Goal: Task Accomplishment & Management: Complete application form

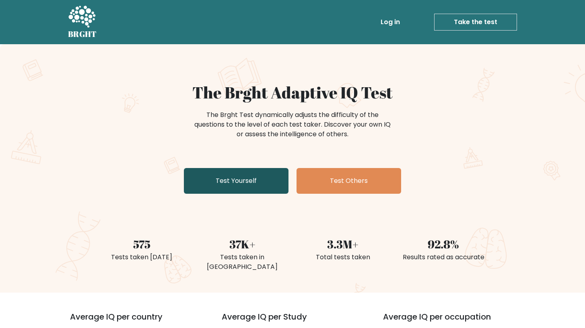
click at [254, 183] on link "Test Yourself" at bounding box center [236, 181] width 105 height 26
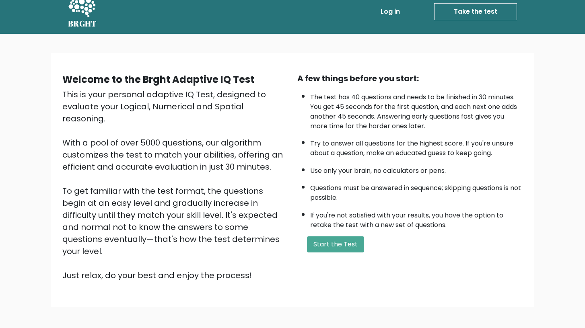
scroll to position [14, 0]
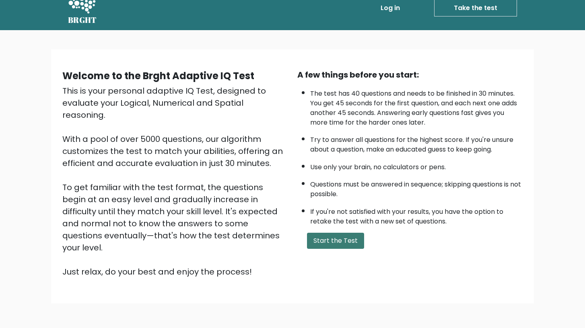
click at [330, 238] on button "Start the Test" at bounding box center [335, 241] width 57 height 16
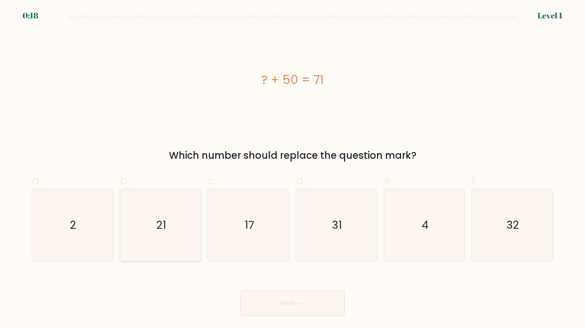
click at [149, 230] on icon "21" at bounding box center [161, 226] width 72 height 72
click at [293, 169] on input "b. 21" at bounding box center [293, 166] width 0 height 5
radio input "true"
click at [266, 297] on button "Next" at bounding box center [292, 304] width 105 height 26
click at [266, 305] on button "Next" at bounding box center [292, 304] width 105 height 26
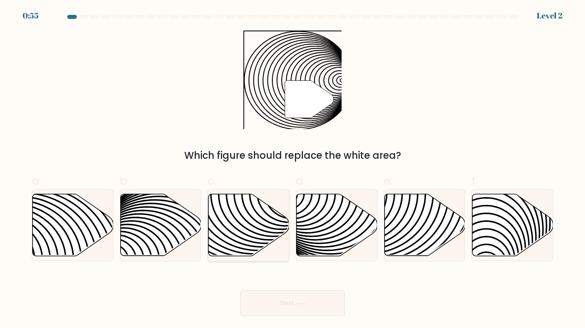
click at [259, 249] on icon at bounding box center [222, 194] width 163 height 163
click at [293, 169] on input "c." at bounding box center [293, 166] width 0 height 5
radio input "true"
click at [285, 304] on button "Next" at bounding box center [292, 304] width 105 height 26
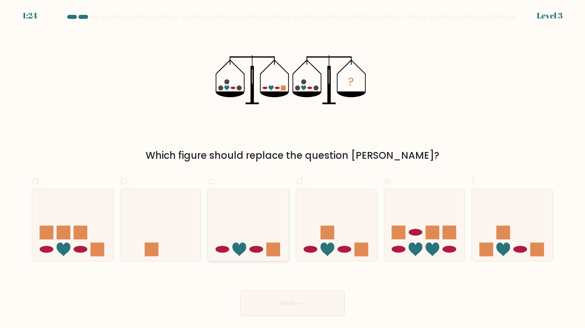
click at [251, 236] on icon at bounding box center [248, 225] width 81 height 67
click at [293, 169] on input "c." at bounding box center [293, 166] width 0 height 5
radio input "true"
click at [281, 294] on button "Next" at bounding box center [292, 304] width 105 height 26
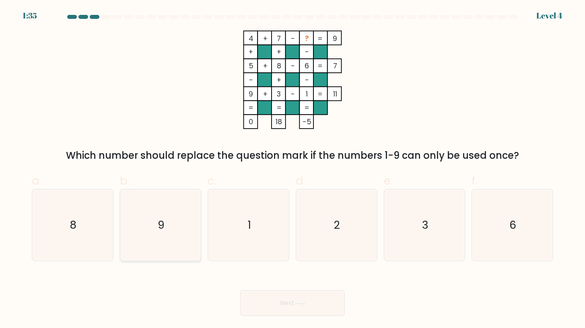
click at [154, 237] on icon "9" at bounding box center [161, 226] width 72 height 72
click at [293, 169] on input "b. 9" at bounding box center [293, 166] width 0 height 5
radio input "true"
click at [294, 302] on button "Next" at bounding box center [292, 304] width 105 height 26
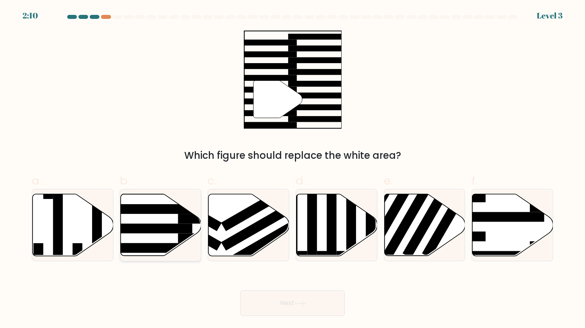
click at [159, 223] on icon at bounding box center [160, 225] width 81 height 62
click at [293, 169] on input "b." at bounding box center [293, 166] width 0 height 5
radio input "true"
click at [291, 293] on button "Next" at bounding box center [292, 304] width 105 height 26
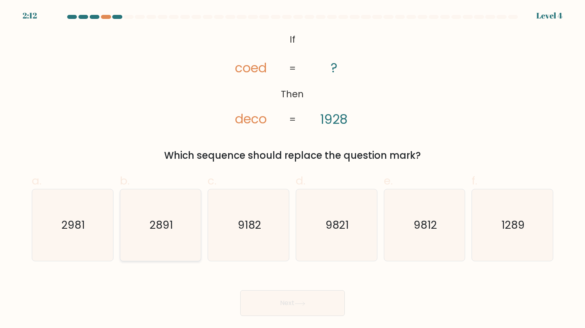
click at [181, 233] on icon "2891" at bounding box center [161, 226] width 72 height 72
click at [293, 169] on input "b. 2891" at bounding box center [293, 166] width 0 height 5
radio input "true"
click at [315, 311] on button "Next" at bounding box center [292, 304] width 105 height 26
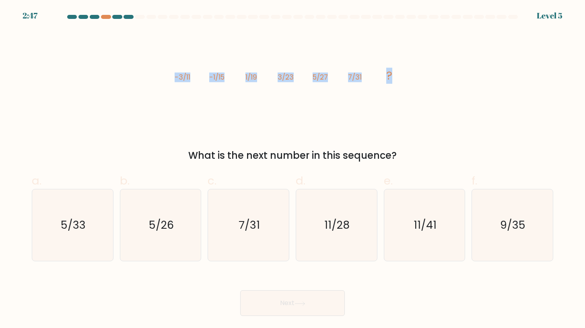
drag, startPoint x: 408, startPoint y: 84, endPoint x: 156, endPoint y: 83, distance: 251.9
click at [156, 83] on div "image/svg+xml -3/11 -1/15 1/19 3/23 5/27 7/31 ? What is the next number in this…" at bounding box center [292, 97] width 531 height 132
copy g "-3/11 -1/15 1/19 3/23 5/27 7/31 ?"
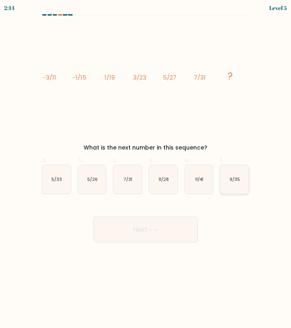
click at [235, 175] on icon "9/35" at bounding box center [235, 179] width 29 height 29
click at [146, 169] on input "f. 9/35" at bounding box center [146, 166] width 0 height 5
radio input "true"
click at [136, 235] on button "Next" at bounding box center [145, 230] width 105 height 26
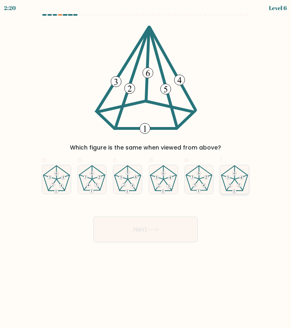
click at [235, 190] on 150 at bounding box center [235, 192] width 4 height 4
click at [146, 169] on input "f." at bounding box center [146, 166] width 0 height 5
radio input "true"
click at [170, 226] on button "Next" at bounding box center [145, 230] width 105 height 26
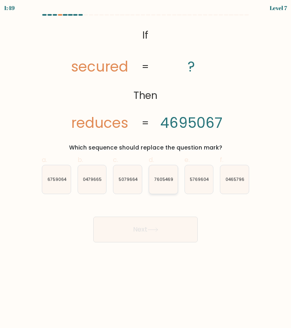
click at [170, 188] on icon "7605469" at bounding box center [163, 179] width 29 height 29
click at [146, 169] on input "d. 7605469" at bounding box center [146, 166] width 0 height 5
radio input "true"
click at [161, 222] on button "Next" at bounding box center [145, 230] width 105 height 26
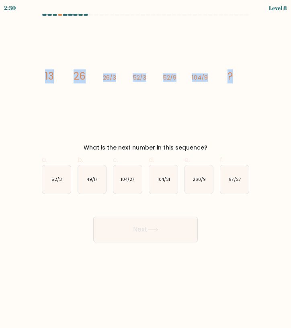
drag, startPoint x: 30, startPoint y: 70, endPoint x: 282, endPoint y: 72, distance: 252.3
click at [282, 72] on form at bounding box center [145, 128] width 291 height 229
copy g "13 26 26/3 52/3 52/9 104/9 ?"
click at [125, 179] on text "104/27" at bounding box center [128, 180] width 14 height 6
click at [146, 169] on input "c. 104/27" at bounding box center [146, 166] width 0 height 5
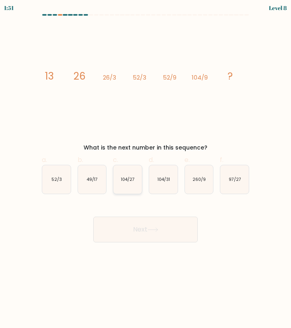
radio input "true"
click at [134, 235] on button "Next" at bounding box center [145, 230] width 105 height 26
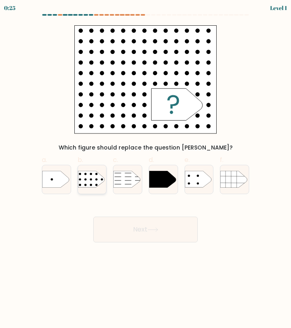
click at [83, 175] on rect at bounding box center [75, 166] width 74 height 56
click at [146, 169] on input "b." at bounding box center [146, 166] width 0 height 5
radio input "true"
click at [141, 238] on button "Next" at bounding box center [145, 230] width 105 height 26
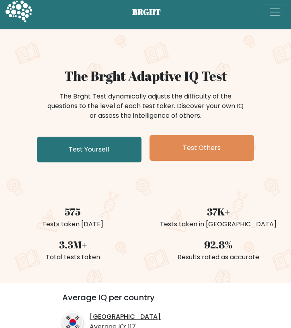
scroll to position [4, 0]
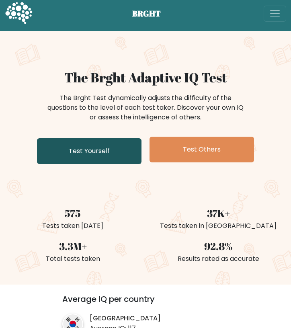
click at [86, 153] on link "Test Yourself" at bounding box center [89, 151] width 105 height 26
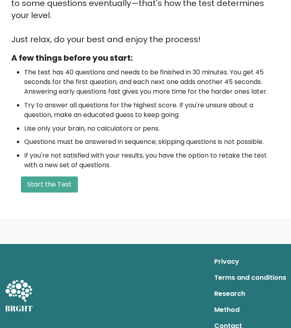
scroll to position [212, 0]
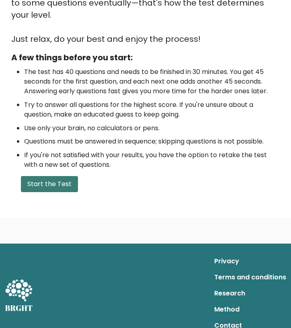
click at [60, 176] on button "Start the Test" at bounding box center [49, 184] width 57 height 16
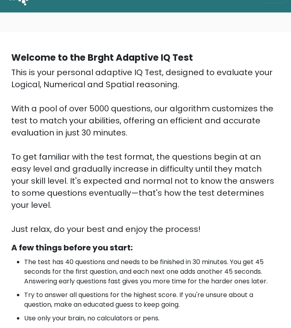
scroll to position [22, 0]
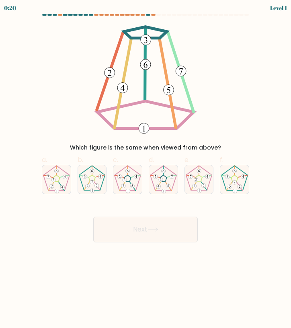
click at [64, 14] on div at bounding box center [65, 15] width 4 height 2
